Goal: Information Seeking & Learning: Learn about a topic

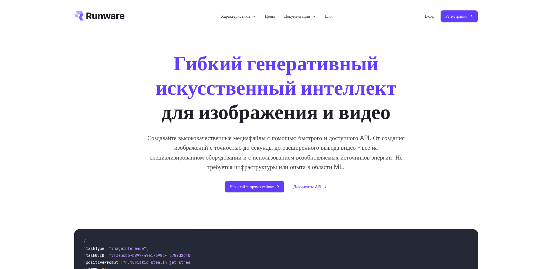
click at [27, 84] on div "Гибкий генеративный искусственный интеллект для изображения и видео Создавайте …" at bounding box center [276, 121] width 552 height 179
click at [28, 141] on div "Гибкий генеративный искусственный интеллект для изображения и видео Создавайте …" at bounding box center [276, 121] width 552 height 179
click at [510, 135] on div "Гибкий генеративный искусственный интеллект для изображения и видео Создавайте …" at bounding box center [276, 121] width 552 height 179
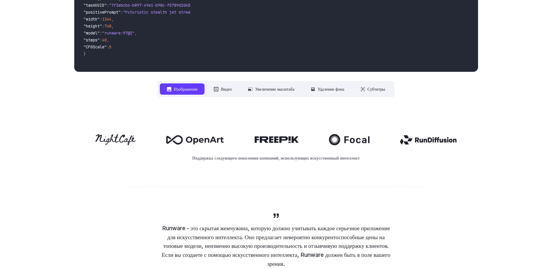
scroll to position [266, 0]
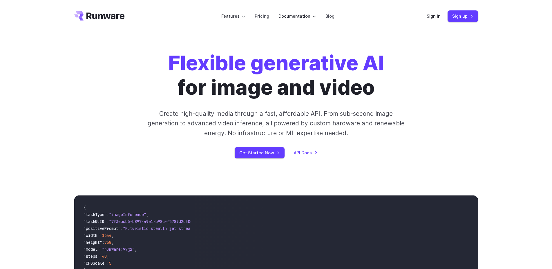
click at [471, 150] on div "Flexible generative AI for image and video Create high-quality media through a …" at bounding box center [276, 105] width 404 height 108
